Goal: Information Seeking & Learning: Learn about a topic

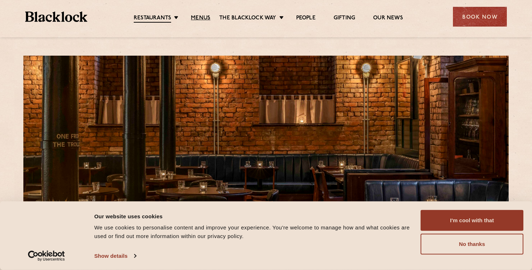
click at [199, 18] on link "Menus" at bounding box center [200, 18] width 19 height 7
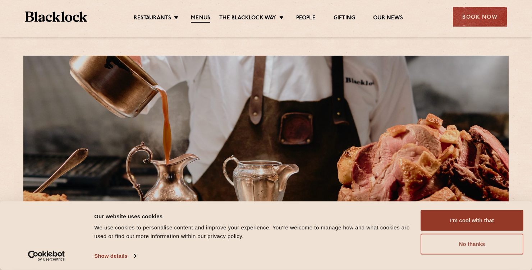
click at [431, 245] on button "No thanks" at bounding box center [471, 244] width 103 height 21
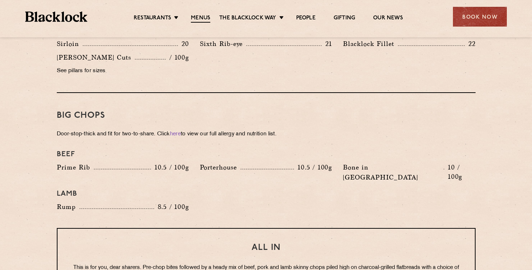
scroll to position [734, 0]
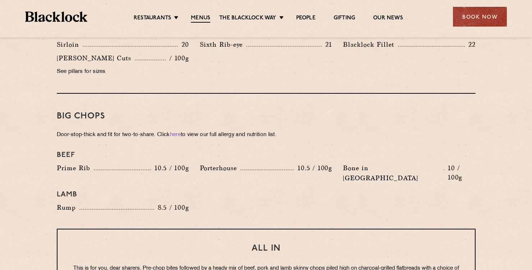
click at [13, 207] on section "Pre Chop Bites [PERSON_NAME] Potted Meats & Kimchi 1.5 Egg & Anchovy 1.5 Cheese…" at bounding box center [266, 145] width 532 height 1034
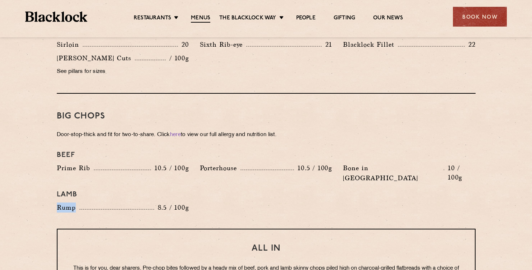
click at [13, 207] on section "Pre Chop Bites [PERSON_NAME] Potted Meats & Kimchi 1.5 Egg & Anchovy 1.5 Cheese…" at bounding box center [266, 145] width 532 height 1034
click at [275, 191] on div "Beef Prime Rib 10.5 / 100g Porterhouse 10.5 / 100g Bone in Sirloin 10 / 100g La…" at bounding box center [265, 181] width 429 height 69
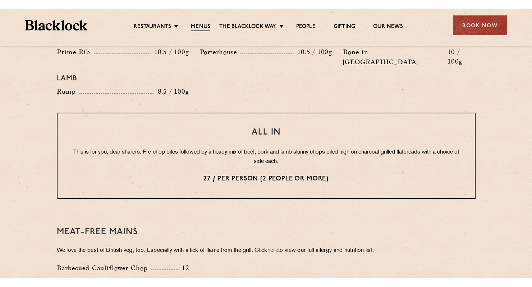
scroll to position [859, 0]
